Goal: Navigation & Orientation: Find specific page/section

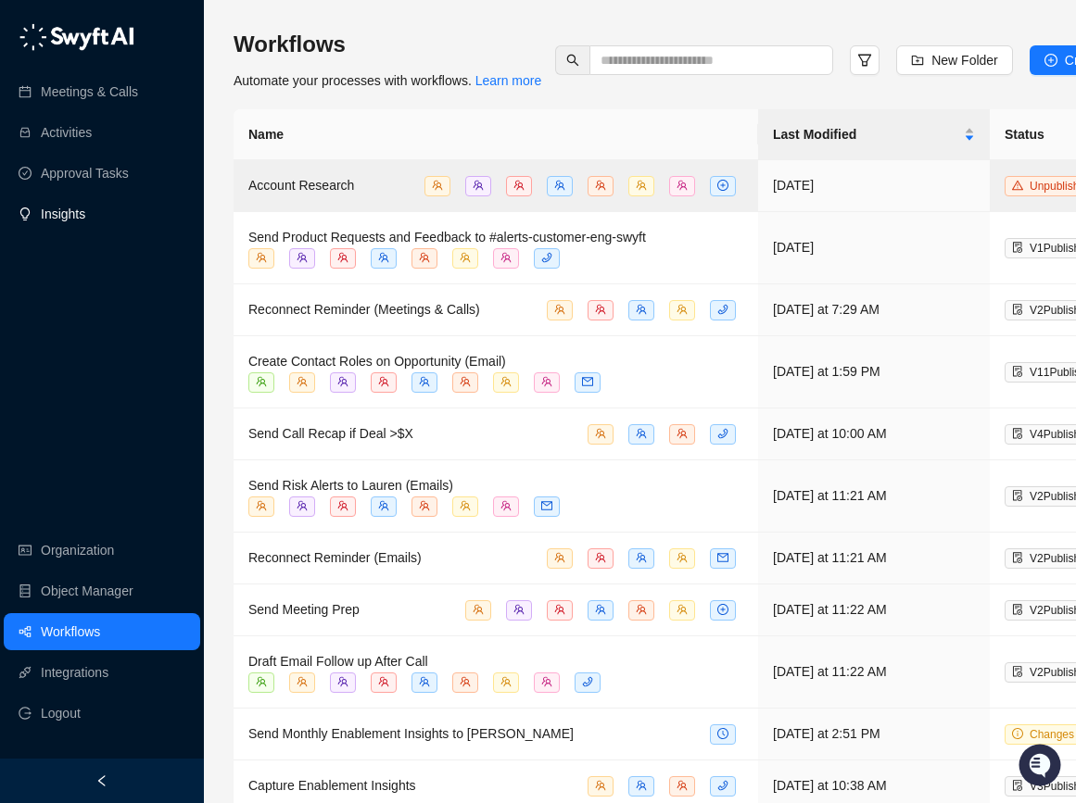
click at [85, 214] on link "Insights" at bounding box center [63, 213] width 44 height 37
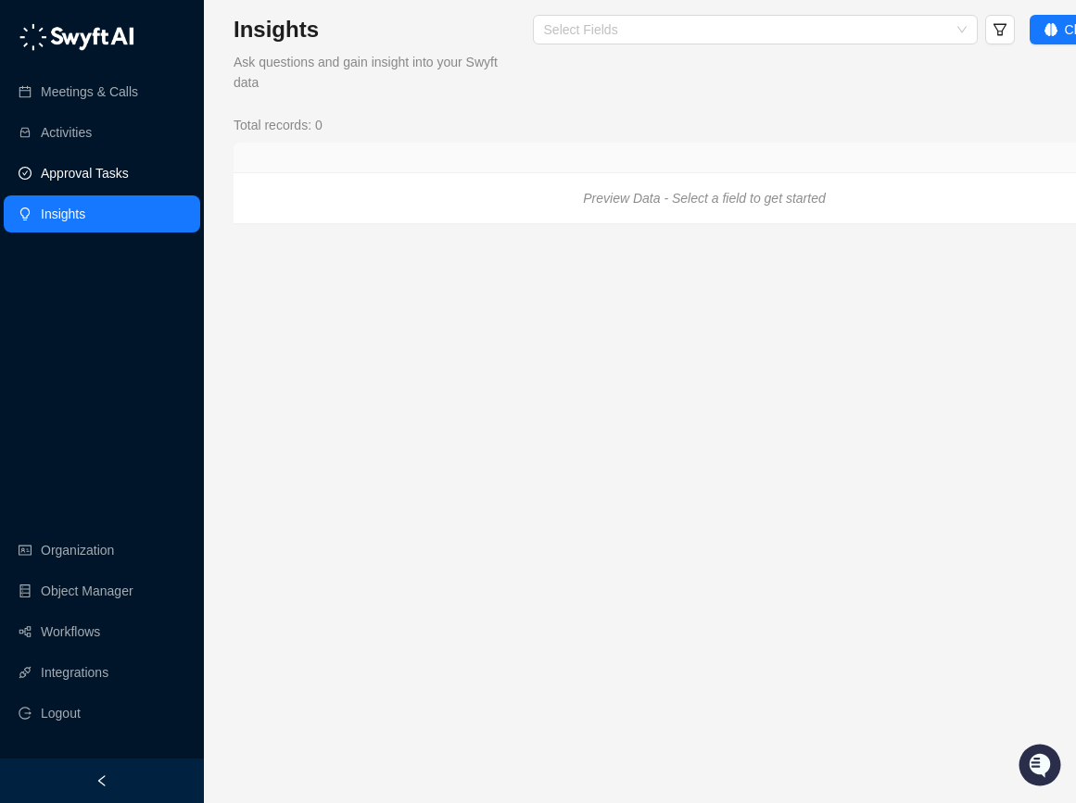
click at [89, 178] on link "Approval Tasks" at bounding box center [85, 173] width 88 height 37
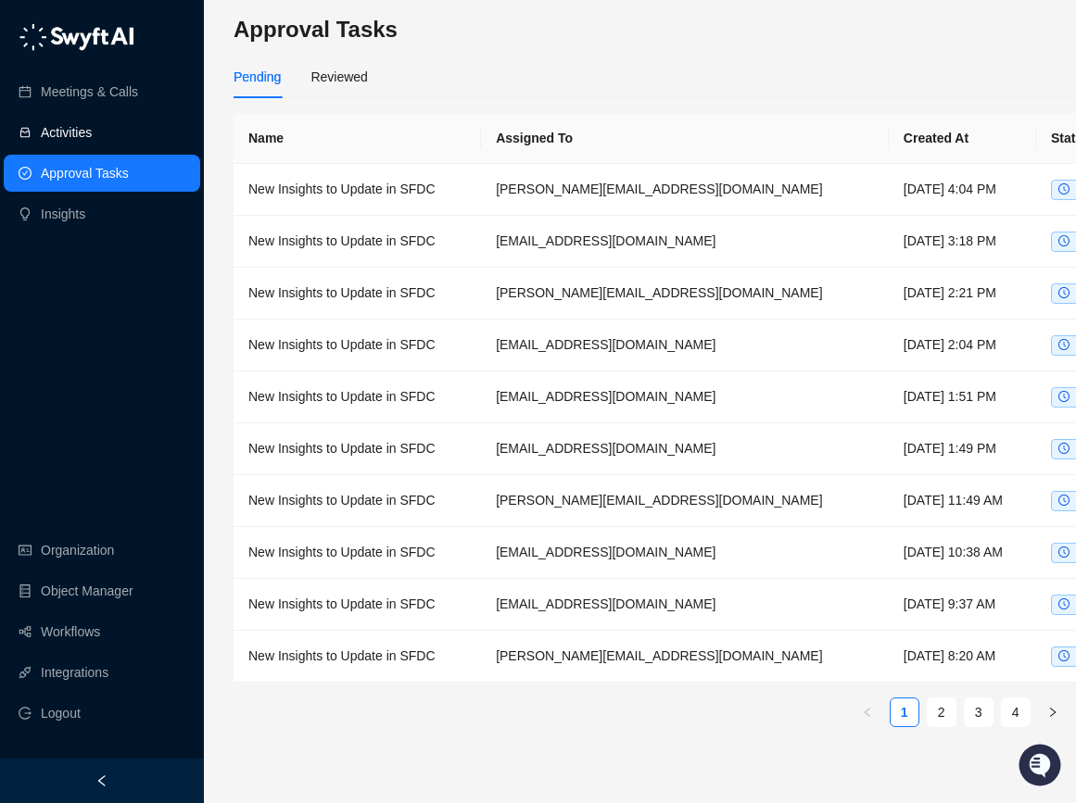
click at [79, 130] on link "Activities" at bounding box center [66, 132] width 51 height 37
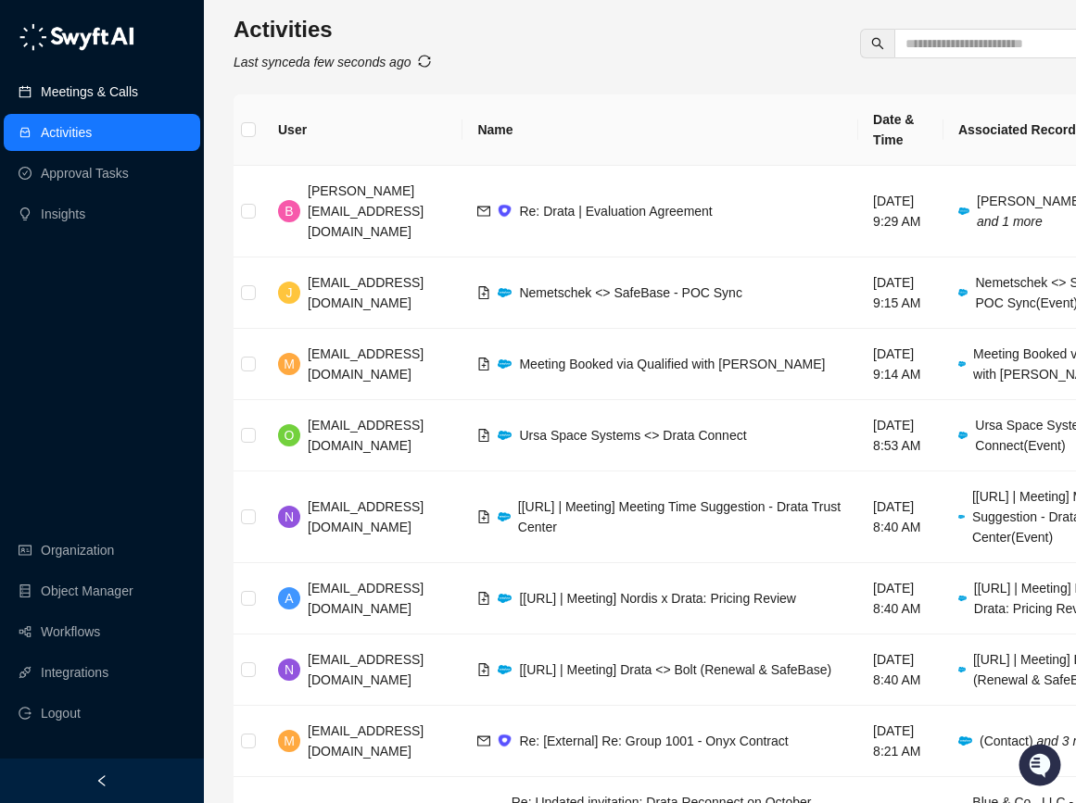
click at [92, 78] on link "Meetings & Calls" at bounding box center [89, 91] width 97 height 37
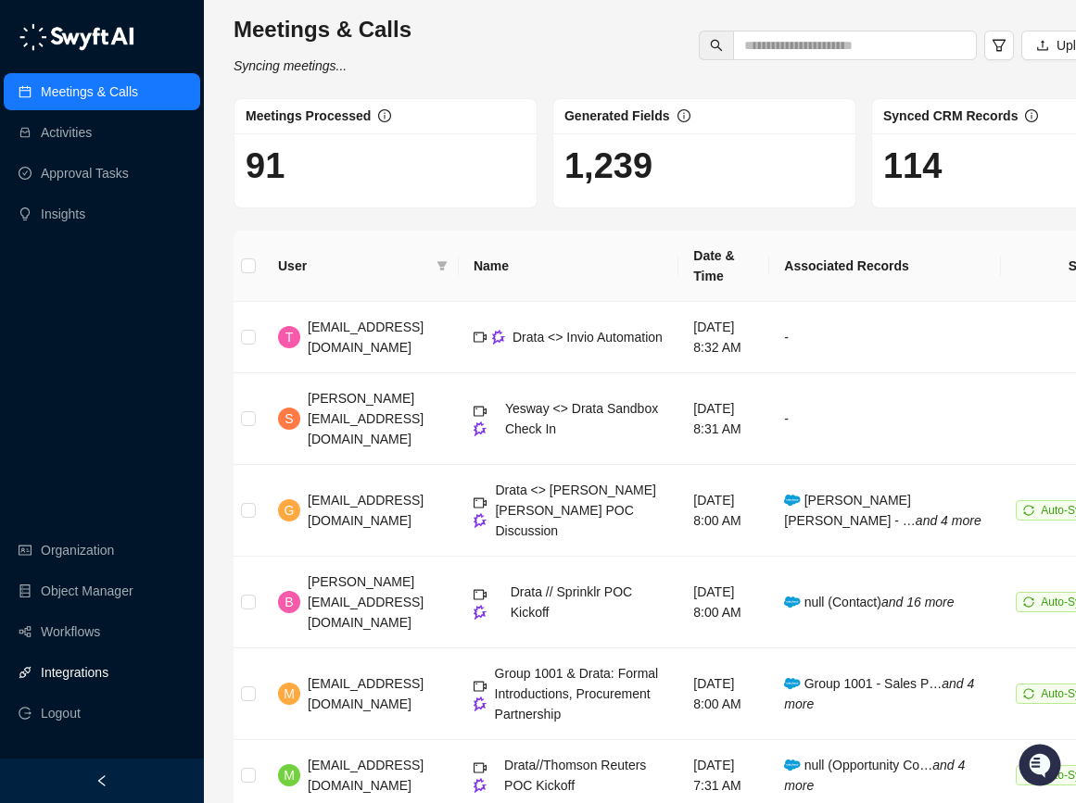
click at [53, 691] on link "Integrations" at bounding box center [75, 672] width 68 height 37
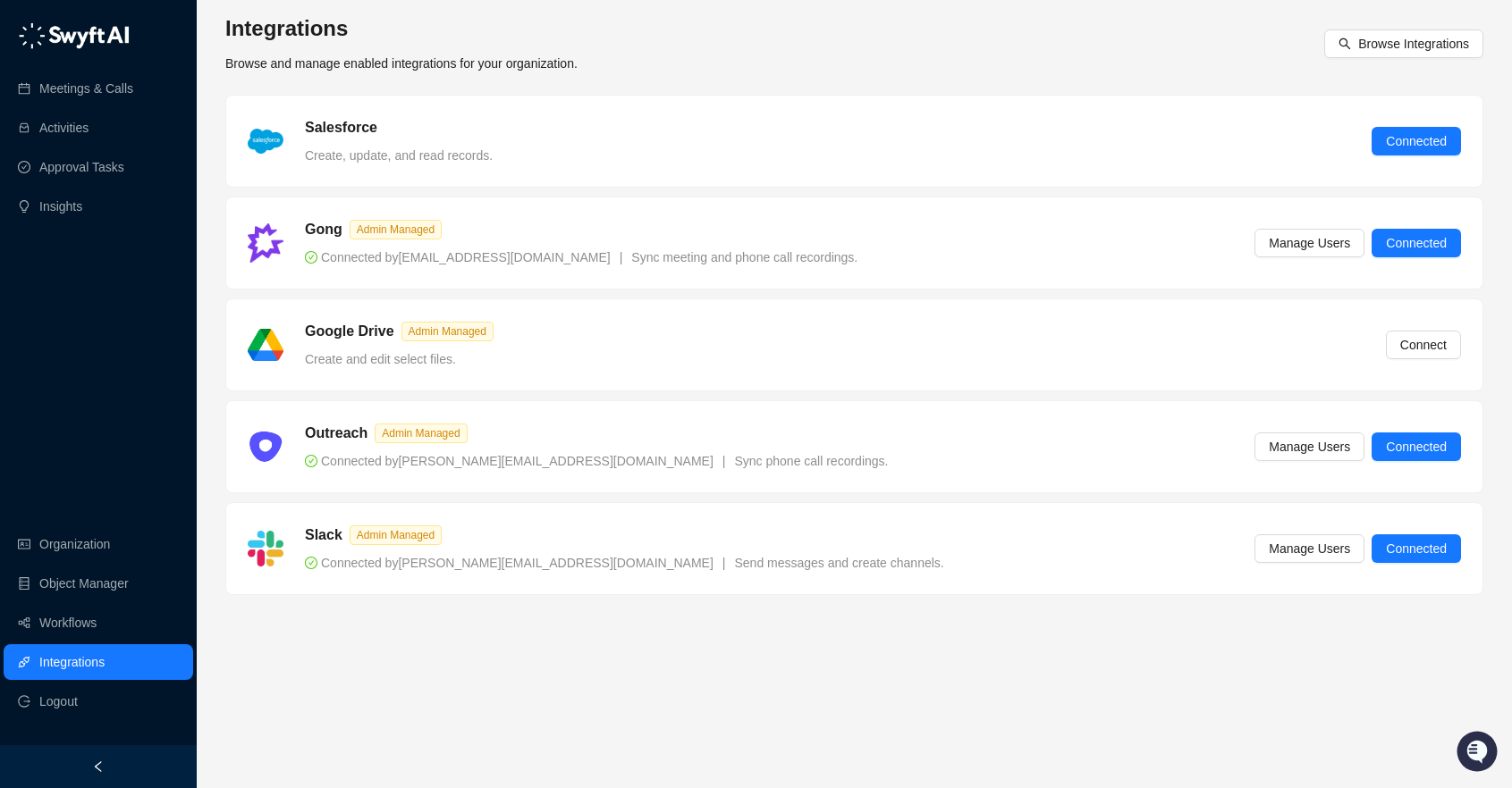
click at [670, 718] on main "Integrations Browse and manage enabled integrations for your organization. Brow…" at bounding box center [853, 394] width 1257 height 759
click at [803, 657] on main "Integrations Browse and manage enabled integrations for your organization. Brow…" at bounding box center [853, 394] width 1257 height 759
click at [133, 78] on link "Meetings & Calls" at bounding box center [86, 88] width 94 height 36
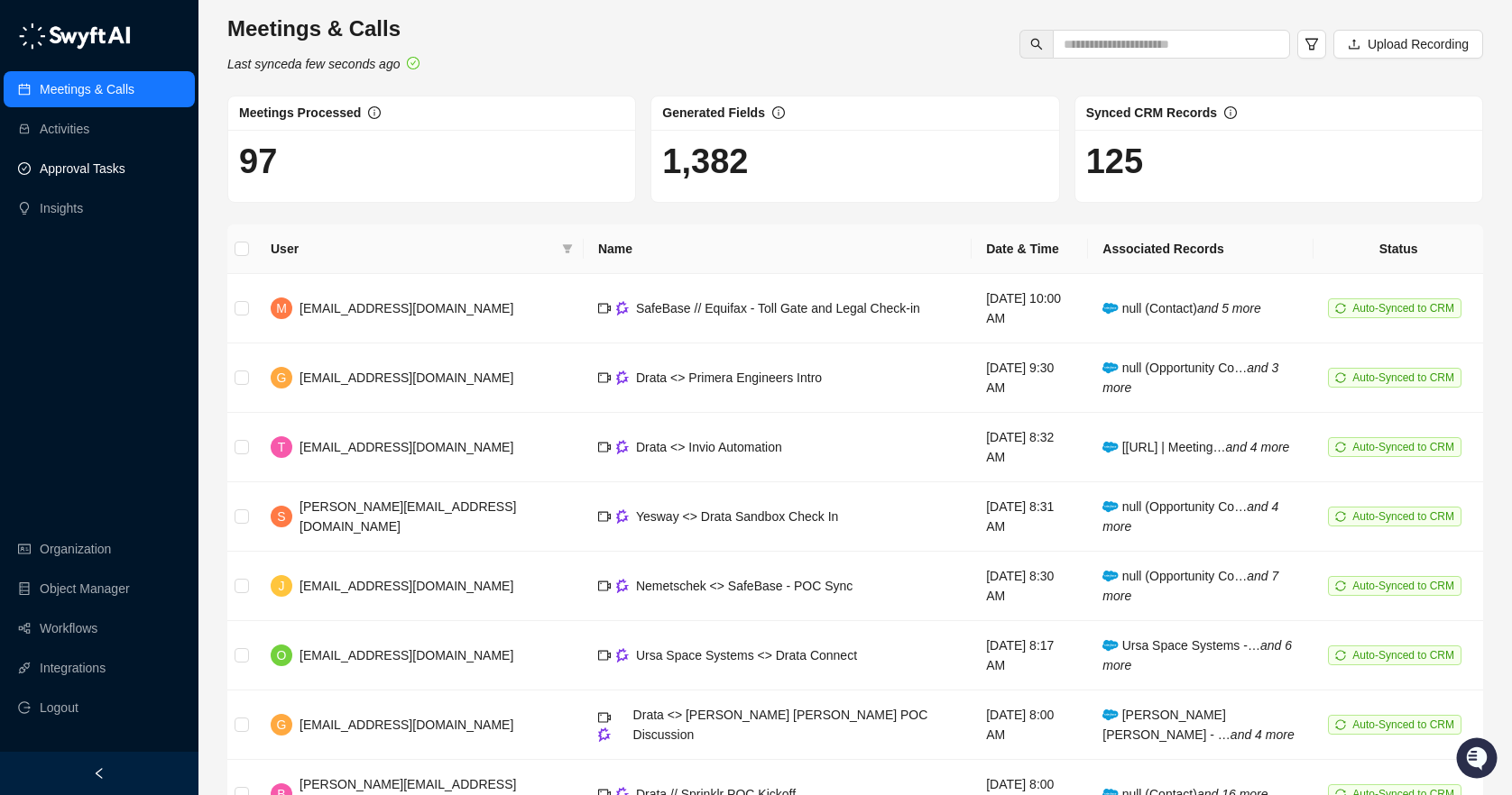
click at [105, 169] on link "Approval Tasks" at bounding box center [83, 168] width 86 height 36
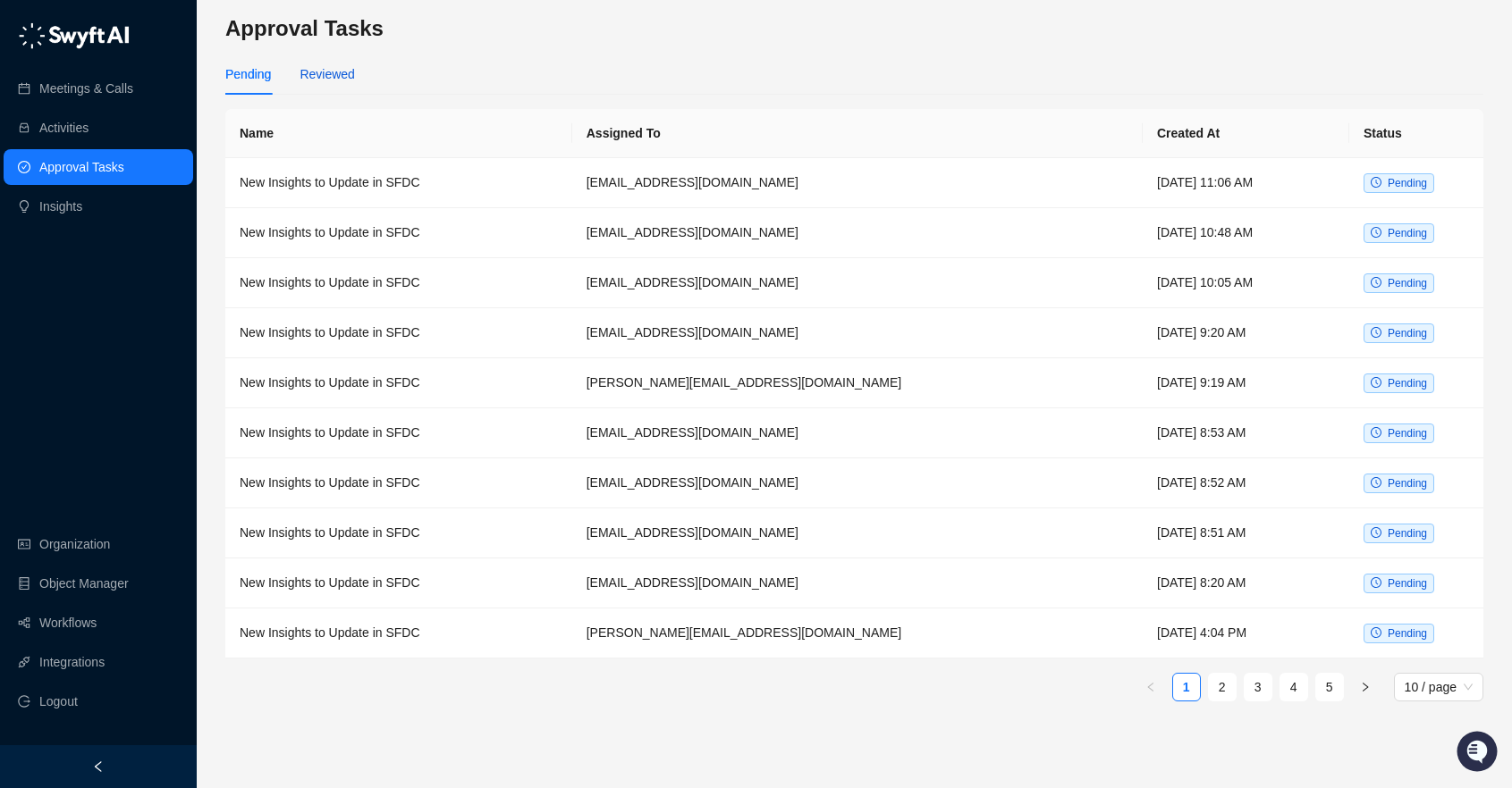
click at [334, 79] on div "Reviewed" at bounding box center [326, 74] width 55 height 19
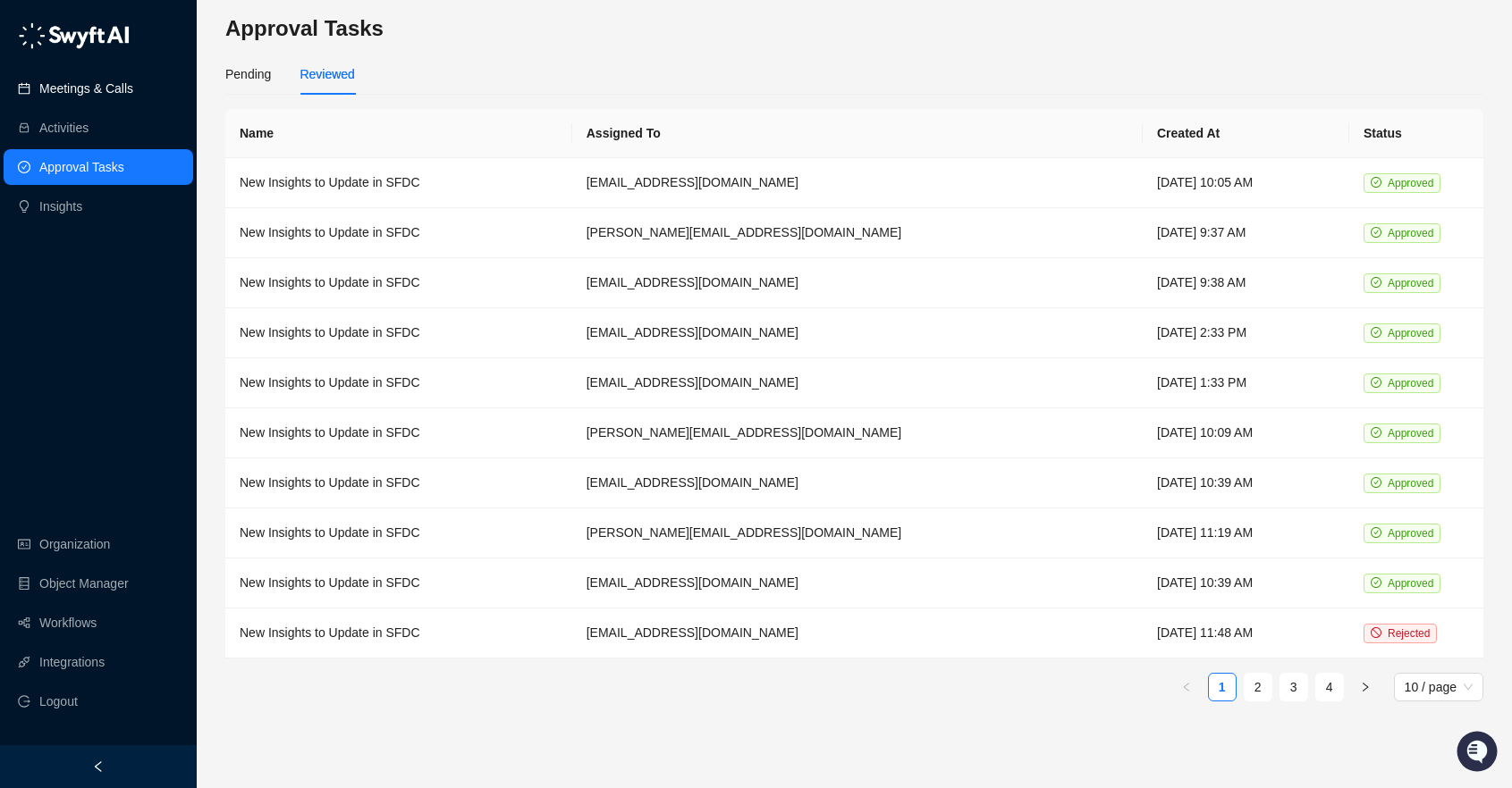
click at [79, 86] on link "Meetings & Calls" at bounding box center [86, 88] width 94 height 36
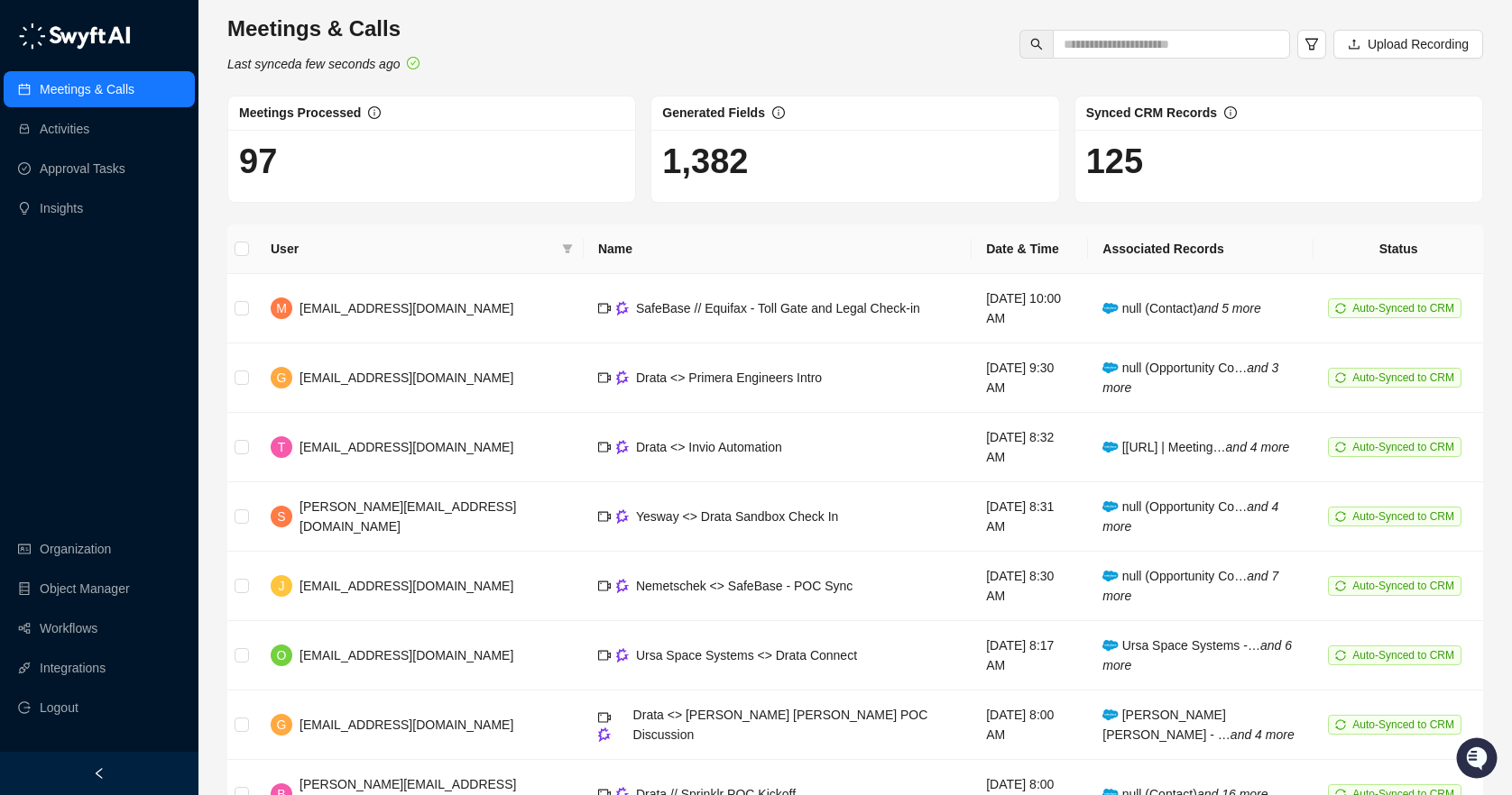
drag, startPoint x: 637, startPoint y: 17, endPoint x: 708, endPoint y: 17, distance: 71.0
click at [644, 17] on div "Meetings & Calls Last synced a few seconds ago Upload Recording" at bounding box center [855, 44] width 1267 height 59
click at [752, 23] on div "Meetings & Calls Last synced a few seconds ago Upload Recording" at bounding box center [855, 44] width 1267 height 59
